Goal: Information Seeking & Learning: Check status

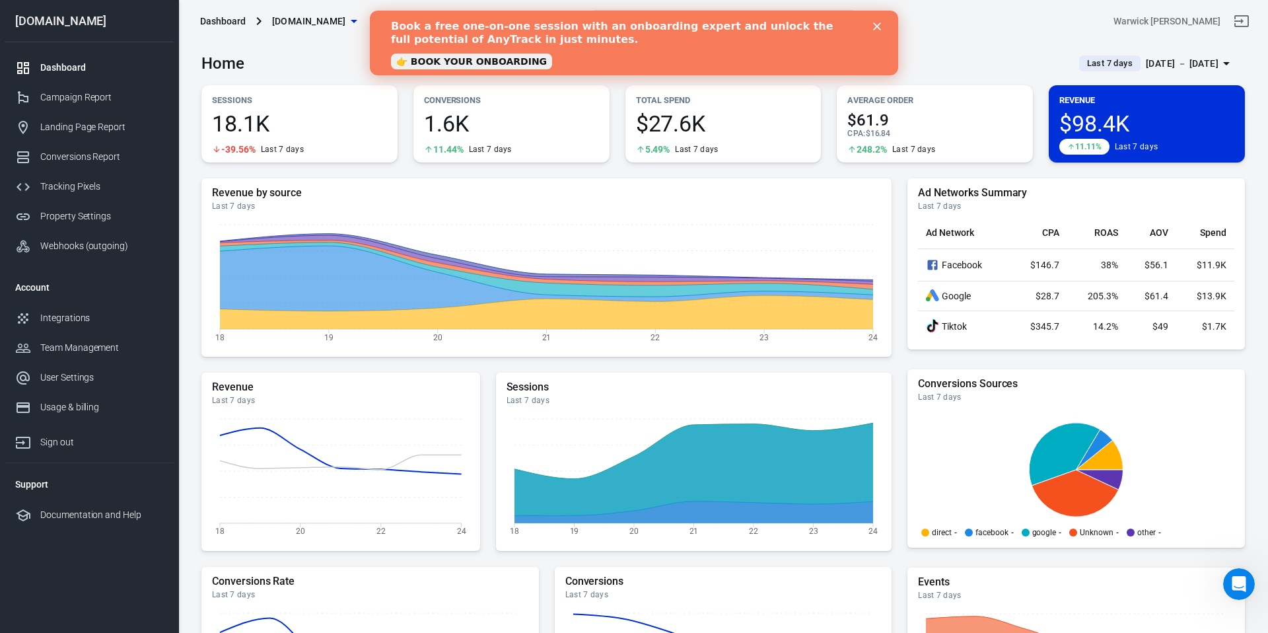
click at [876, 28] on icon "Close" at bounding box center [877, 26] width 8 height 8
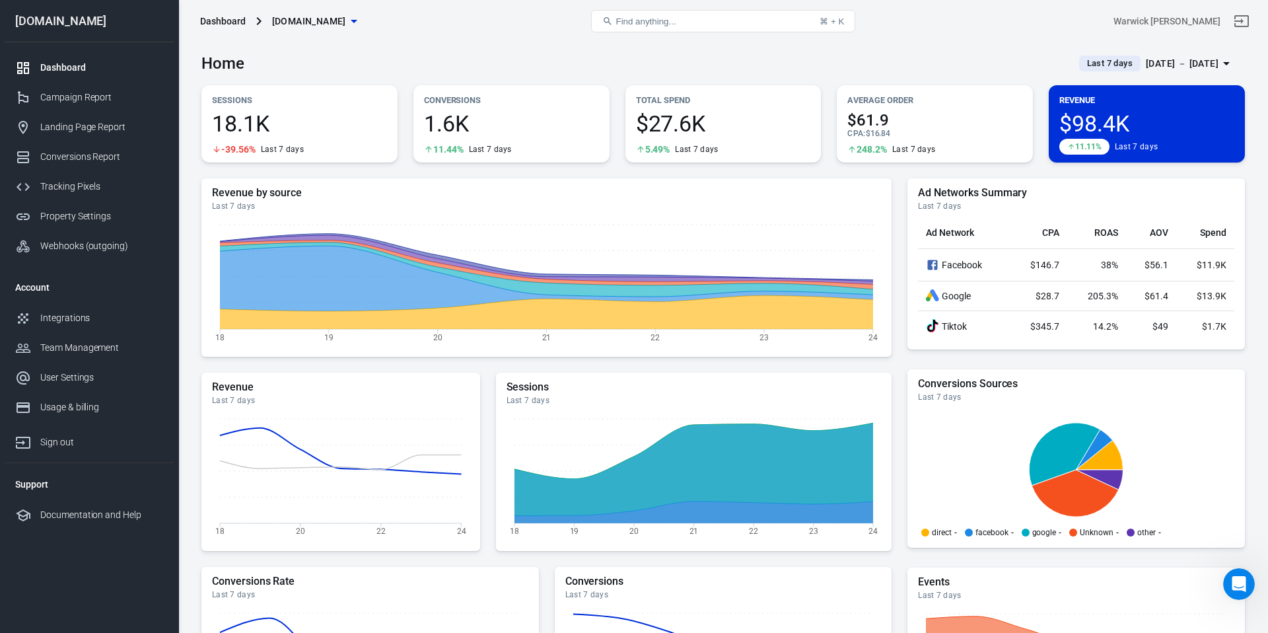
click at [926, 61] on div "Home Last 7 days [DATE] － [DATE]" at bounding box center [722, 58] width 1043 height 32
click at [120, 129] on div "Landing Page Report" at bounding box center [101, 127] width 123 height 14
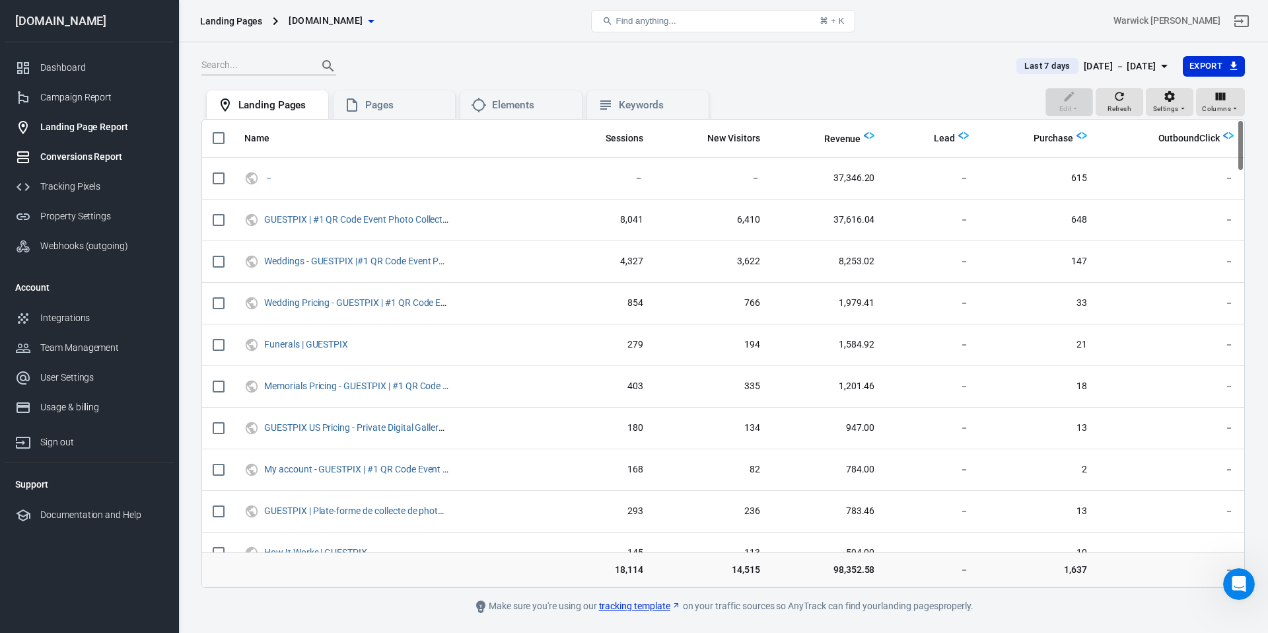
click at [113, 160] on div "Conversions Report" at bounding box center [101, 157] width 123 height 14
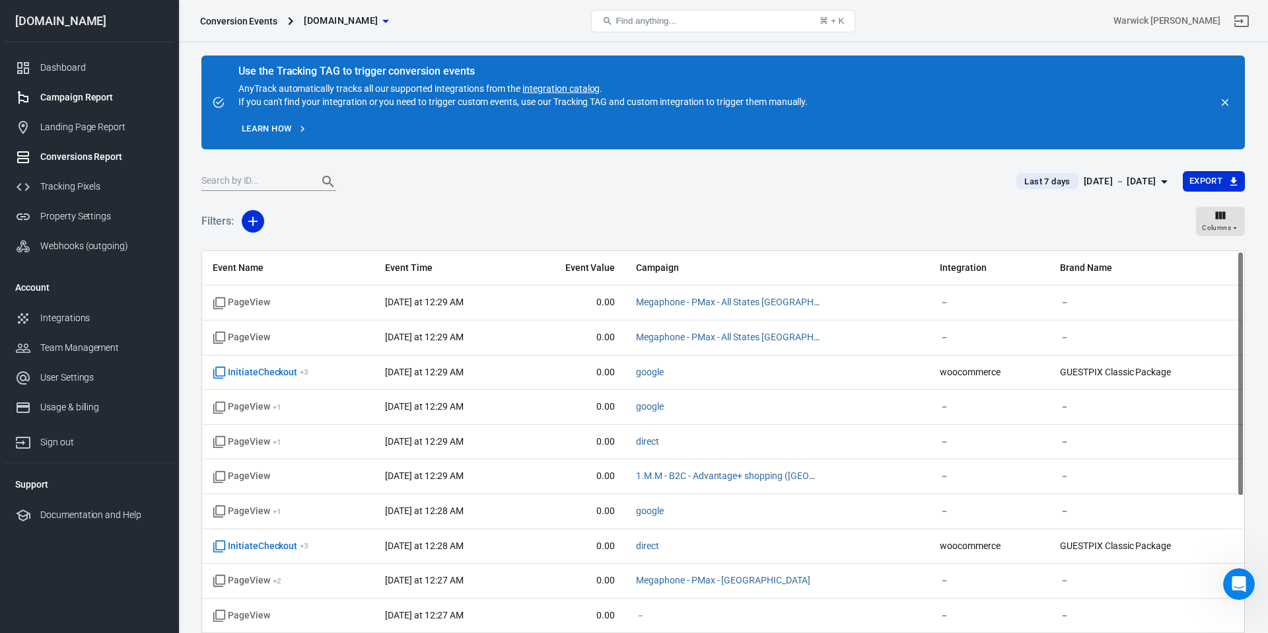
click at [85, 95] on div "Campaign Report" at bounding box center [101, 97] width 123 height 14
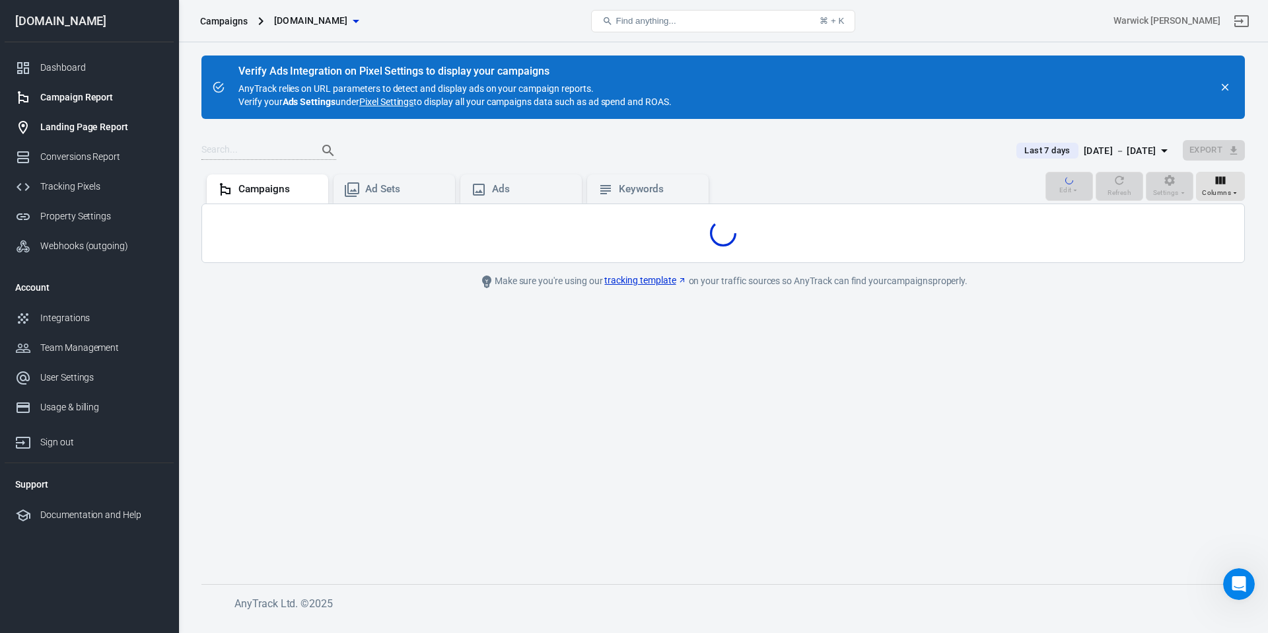
click at [105, 126] on div "Landing Page Report" at bounding box center [101, 127] width 123 height 14
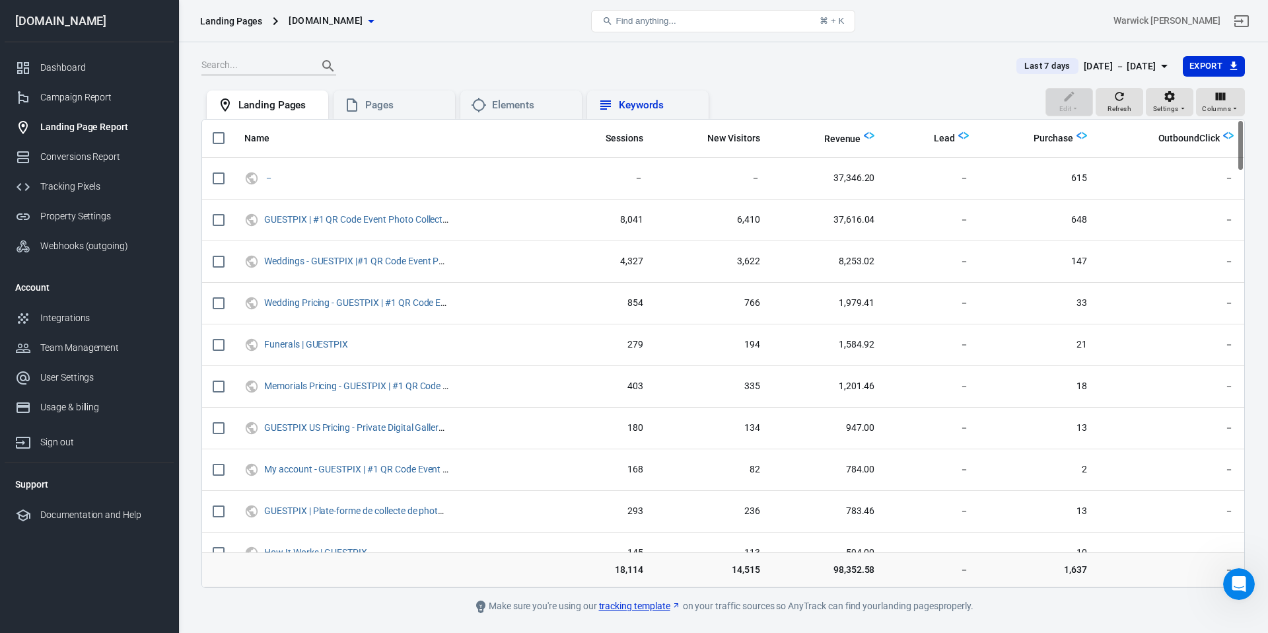
click at [650, 102] on div "Keywords" at bounding box center [658, 105] width 79 height 14
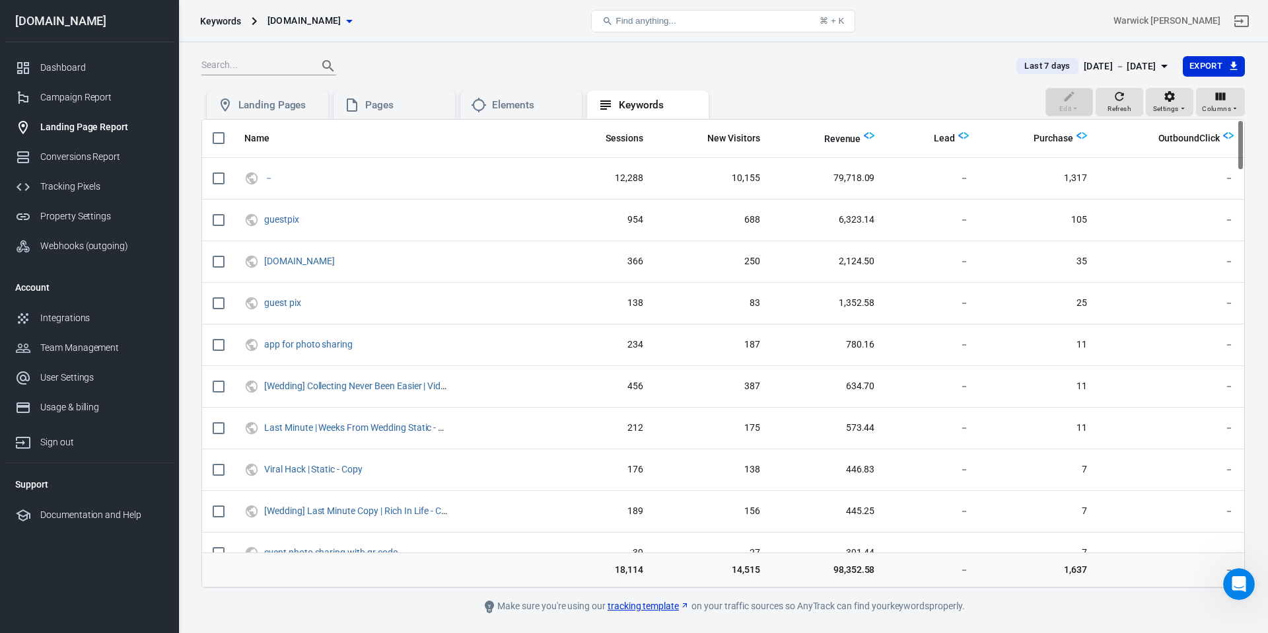
click at [1116, 66] on div "[DATE] － [DATE]" at bounding box center [1120, 66] width 73 height 17
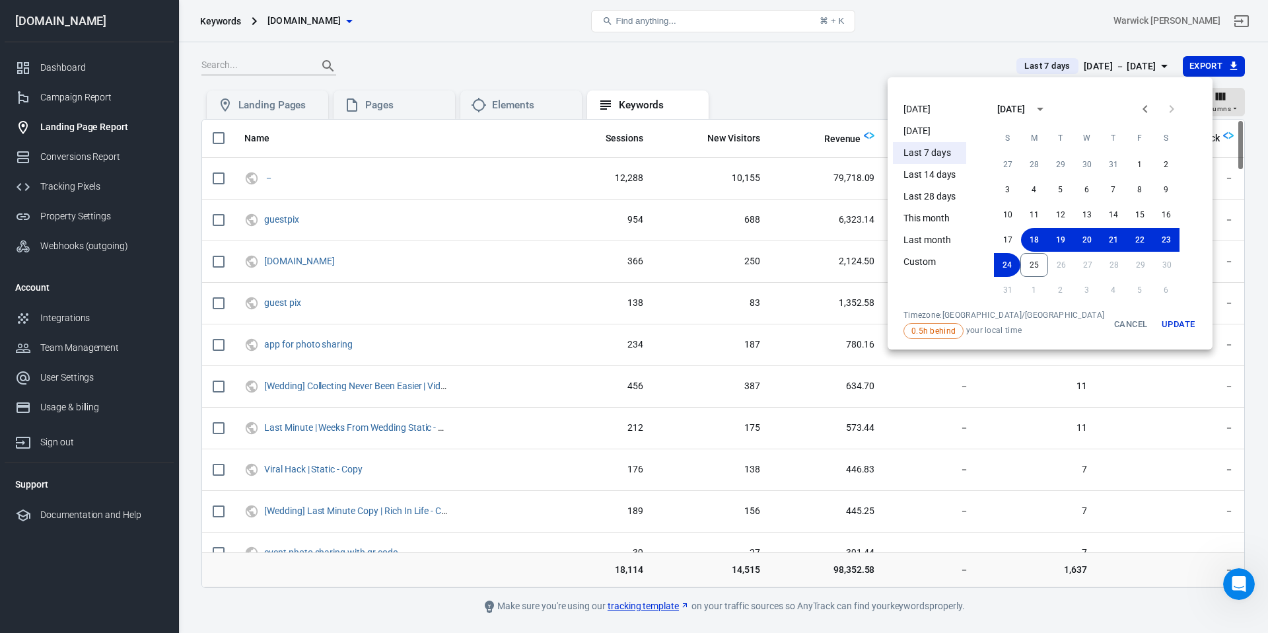
click at [946, 246] on li "Last month" at bounding box center [929, 240] width 73 height 22
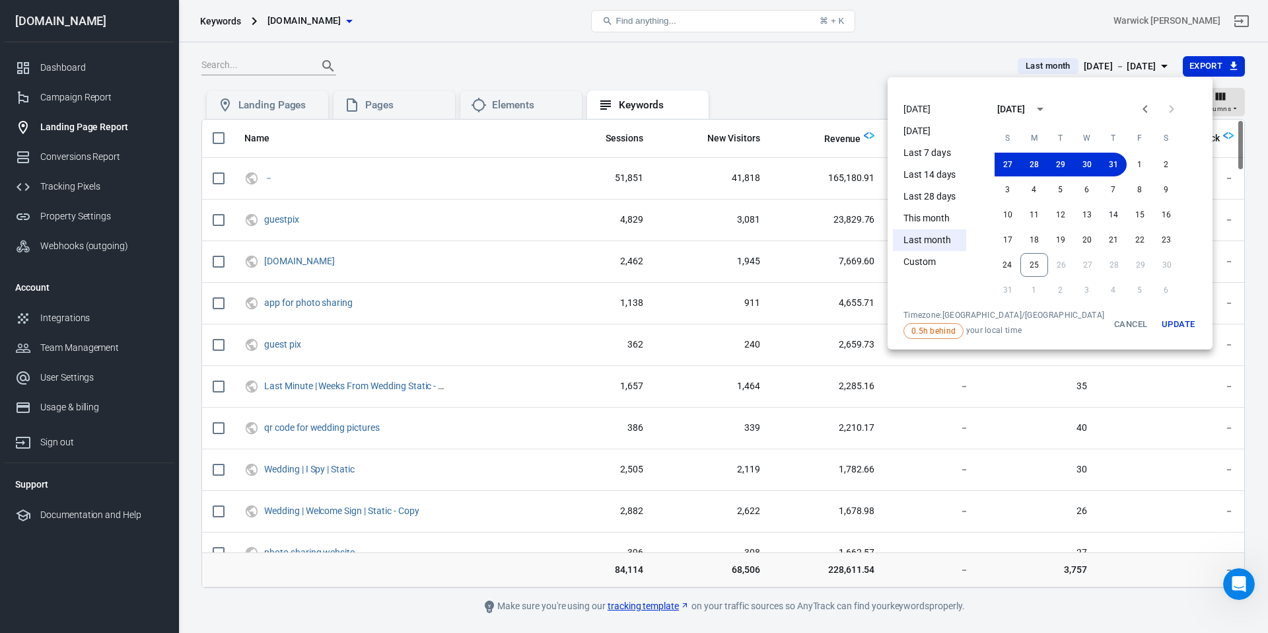
click at [775, 63] on div at bounding box center [634, 316] width 1268 height 633
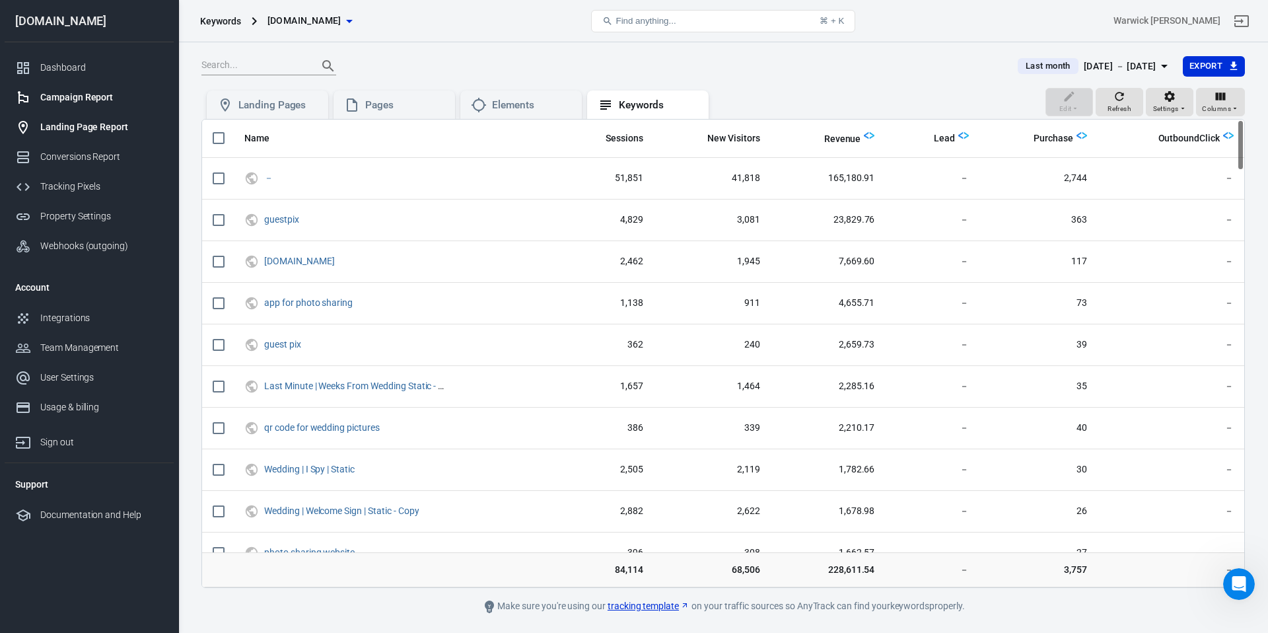
click at [85, 100] on div "Campaign Report" at bounding box center [101, 97] width 123 height 14
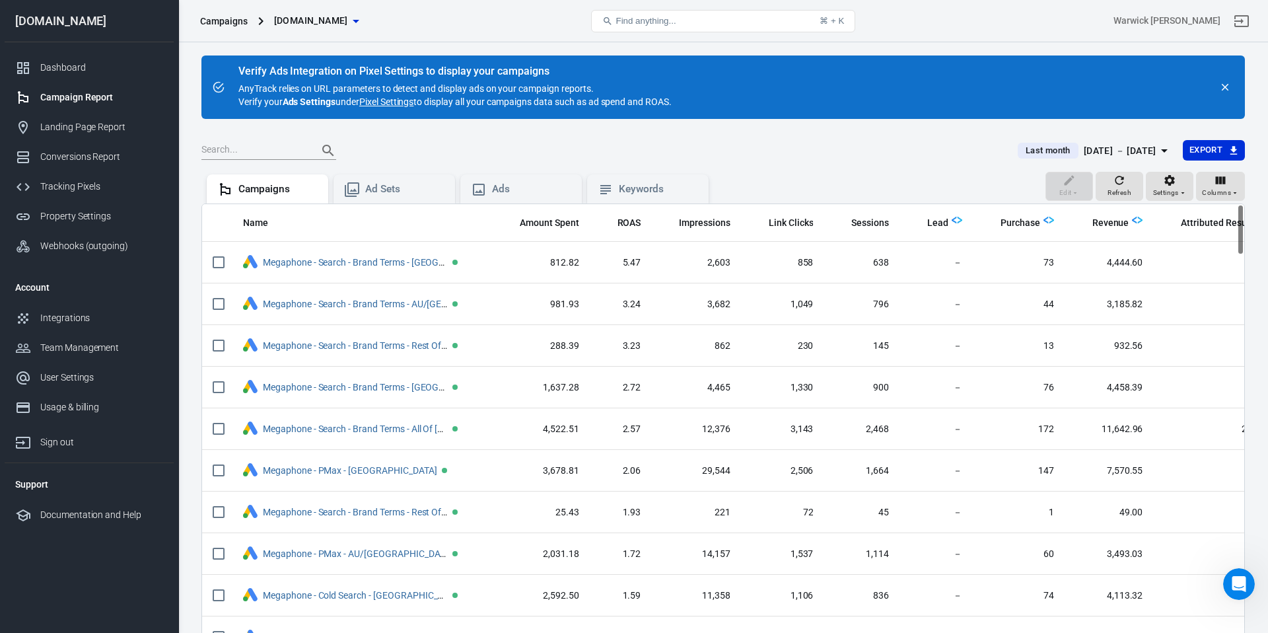
click at [1113, 147] on div "[DATE] － [DATE]" at bounding box center [1120, 151] width 73 height 17
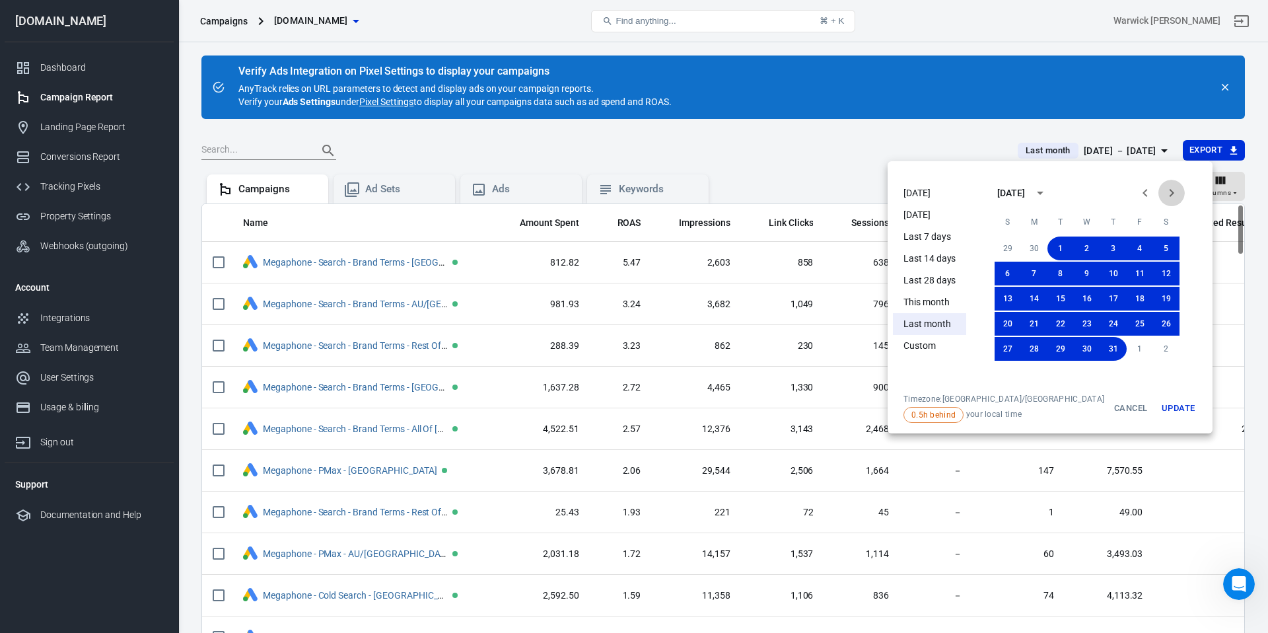
click at [1163, 198] on icon "Next month" at bounding box center [1171, 193] width 16 height 16
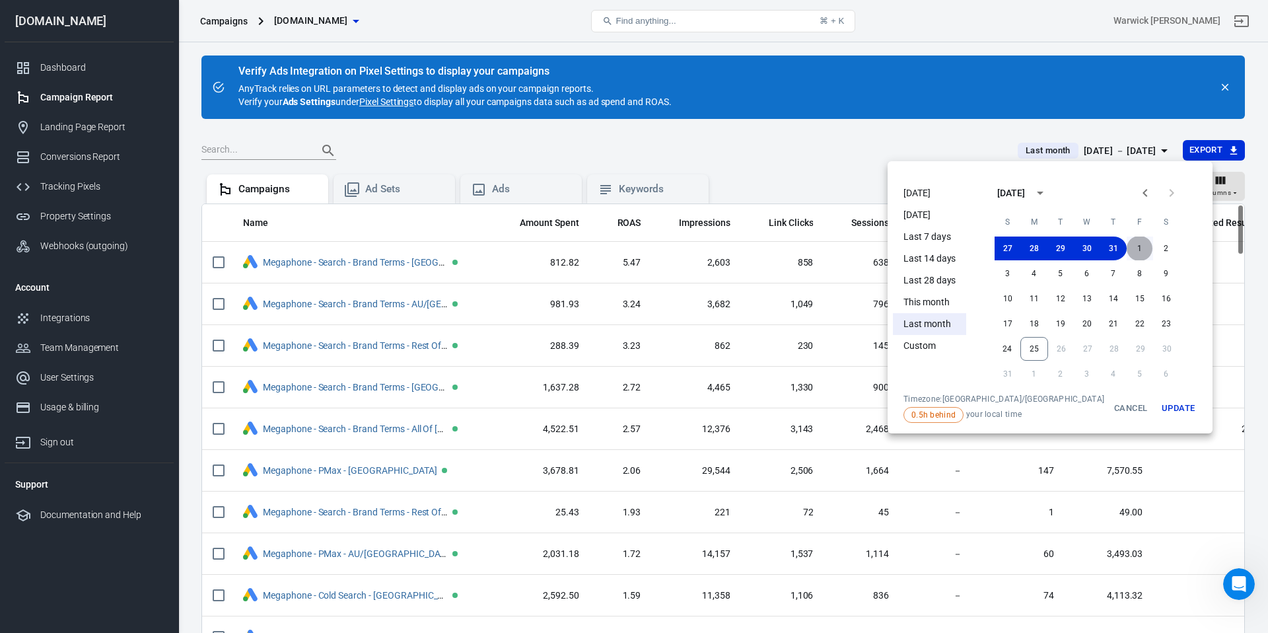
click at [1126, 252] on button "1" at bounding box center [1139, 248] width 26 height 24
click at [1020, 351] on button "25" at bounding box center [1034, 349] width 28 height 24
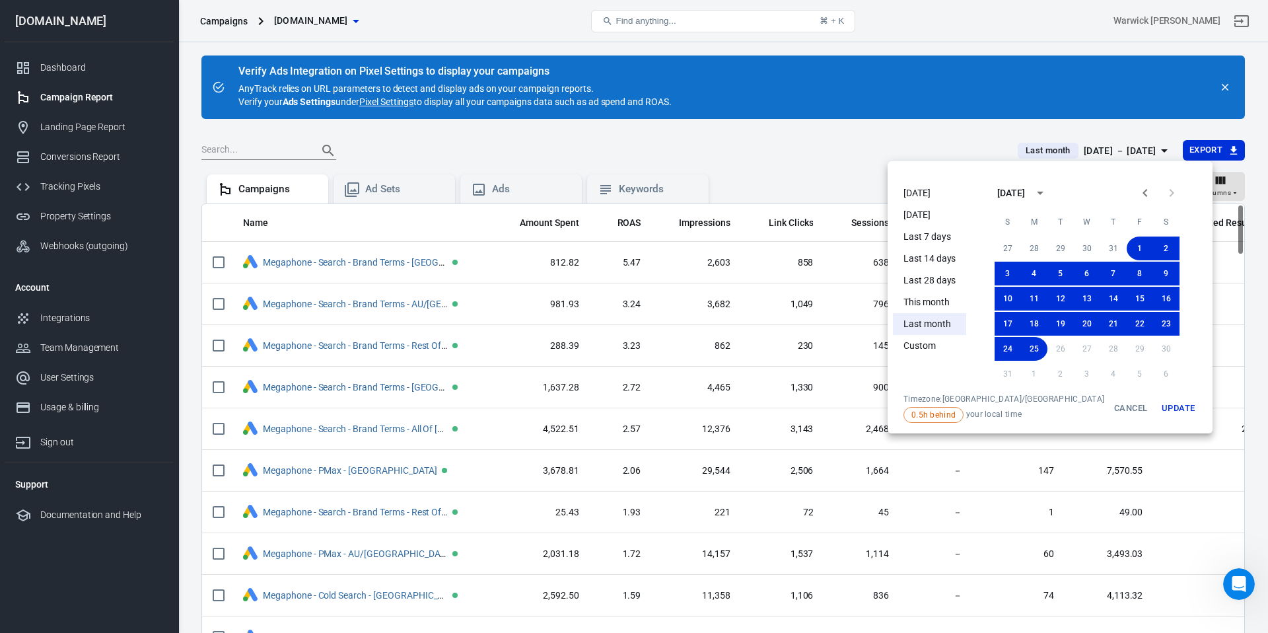
click at [1157, 405] on button "Update" at bounding box center [1178, 408] width 42 height 29
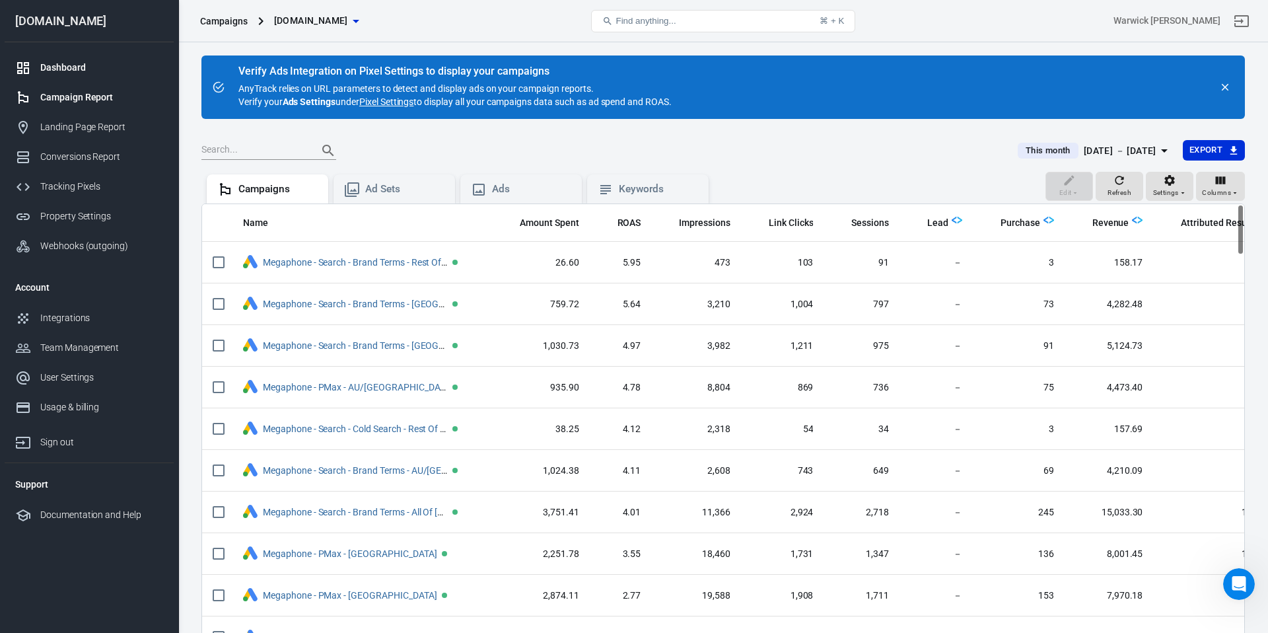
click at [102, 77] on link "Dashboard" at bounding box center [89, 68] width 169 height 30
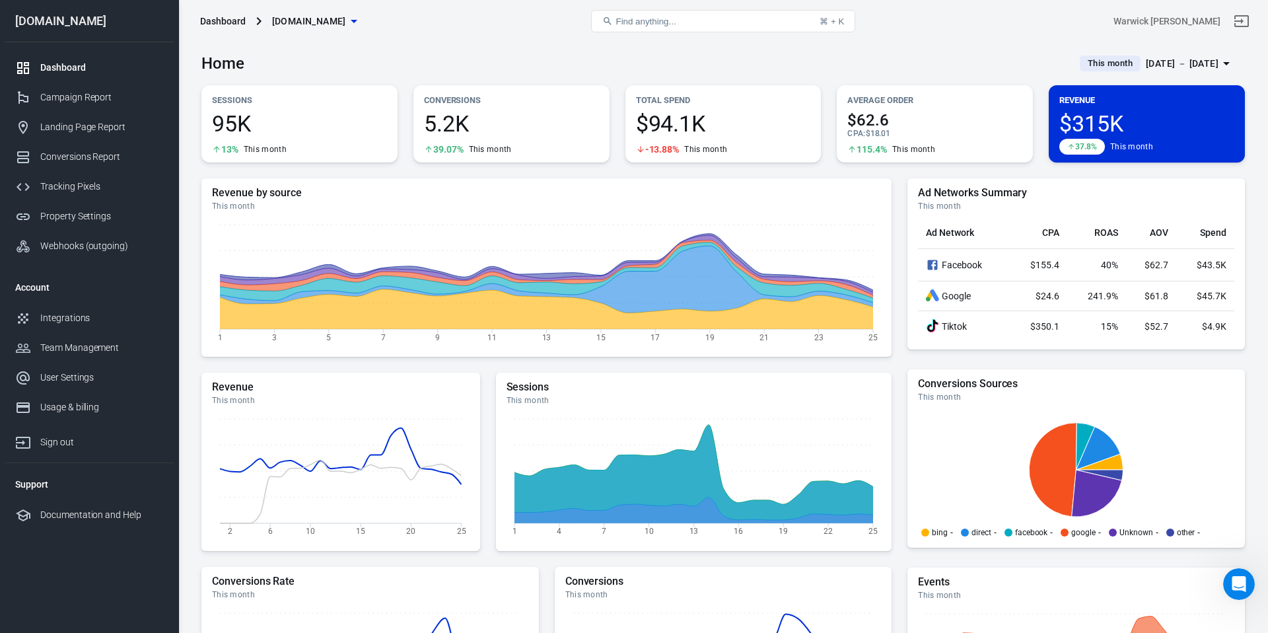
click at [1146, 65] on div "[DATE] － [DATE]" at bounding box center [1182, 63] width 73 height 17
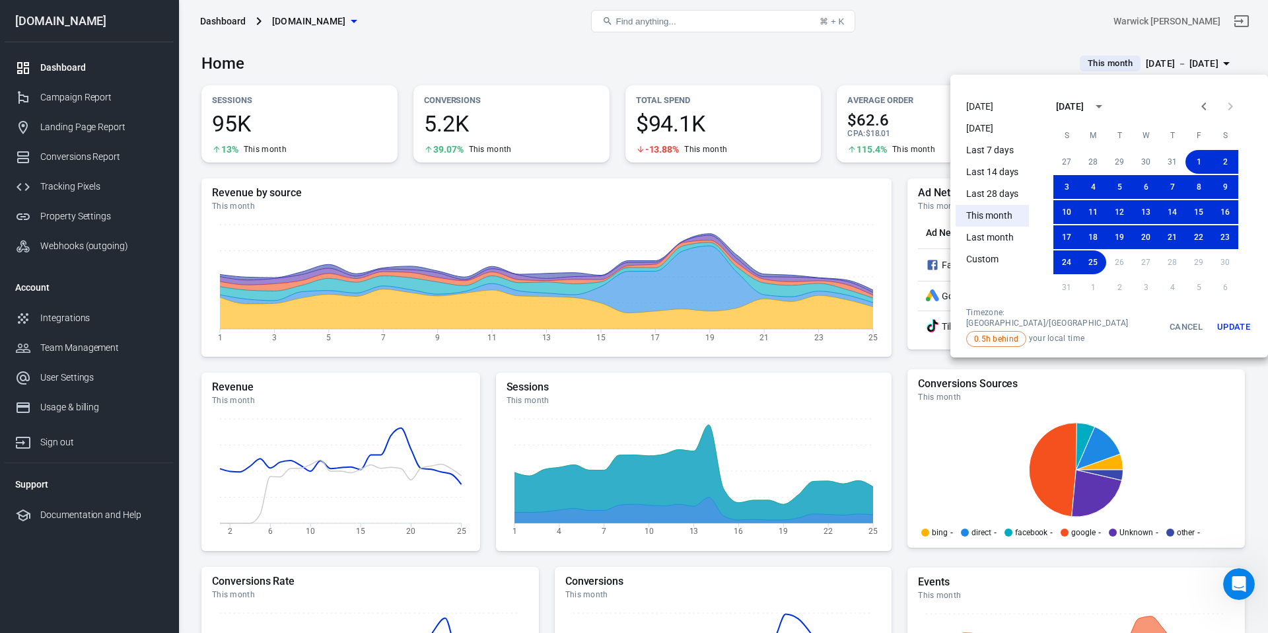
click at [932, 45] on div at bounding box center [634, 316] width 1268 height 633
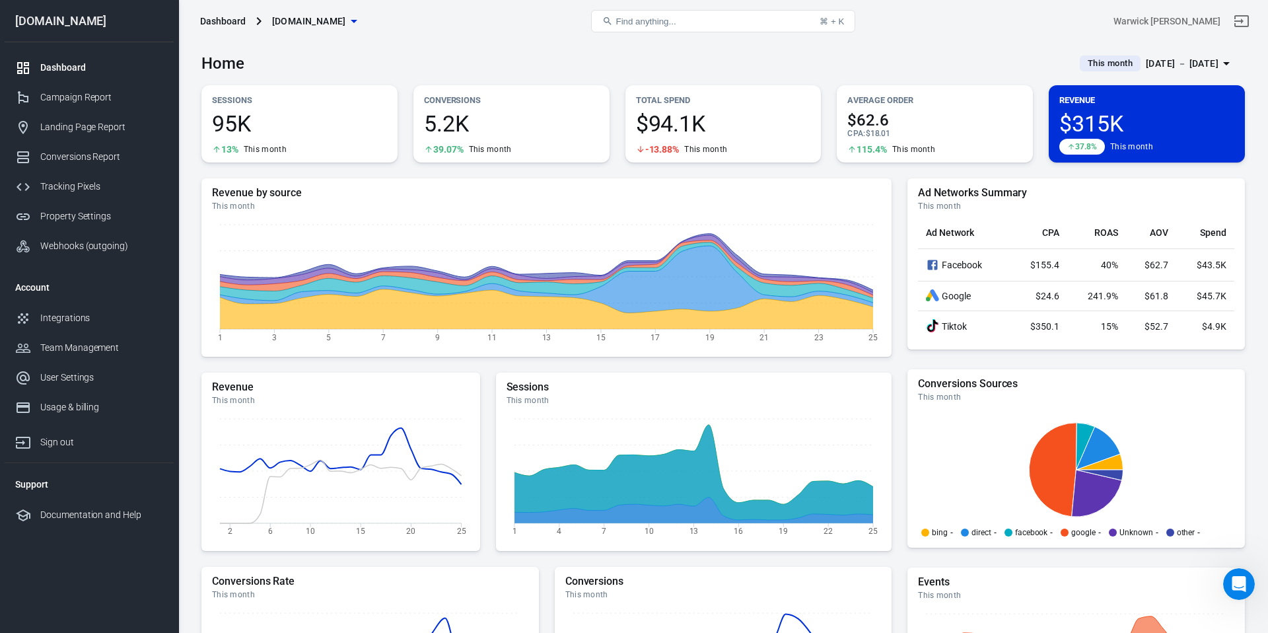
click at [1190, 63] on div "[DATE] － [DATE]" at bounding box center [1182, 63] width 73 height 17
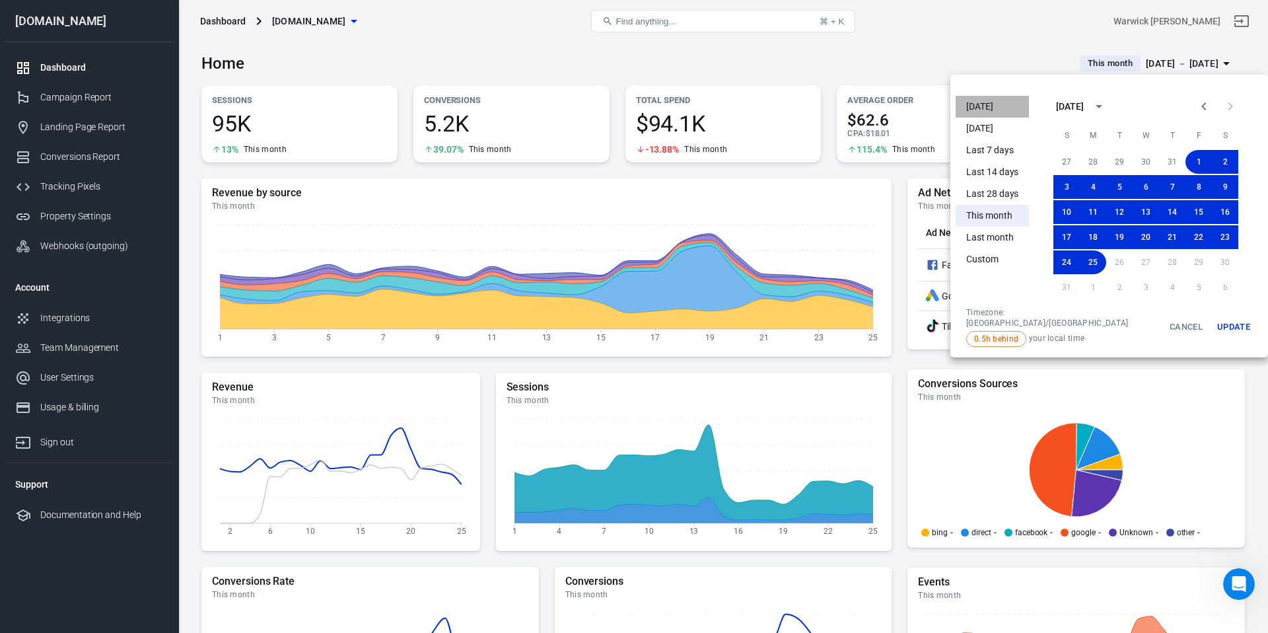
click at [995, 103] on li "[DATE]" at bounding box center [991, 107] width 73 height 22
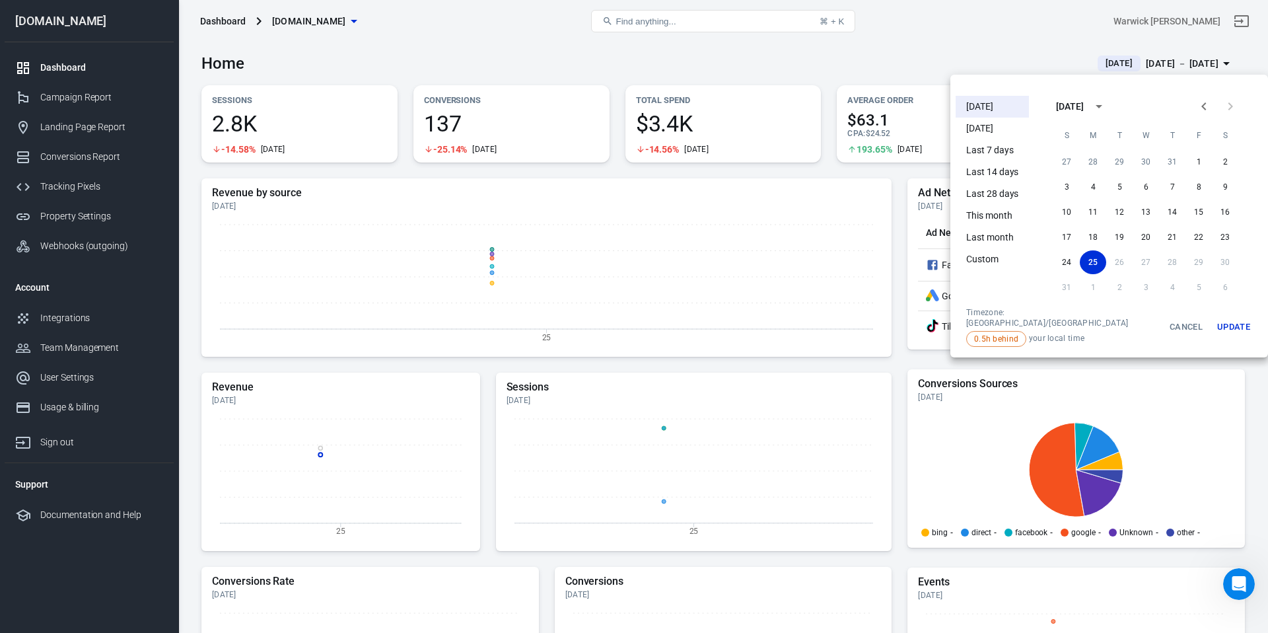
click at [886, 62] on div at bounding box center [634, 316] width 1268 height 633
